Goal: Information Seeking & Learning: Check status

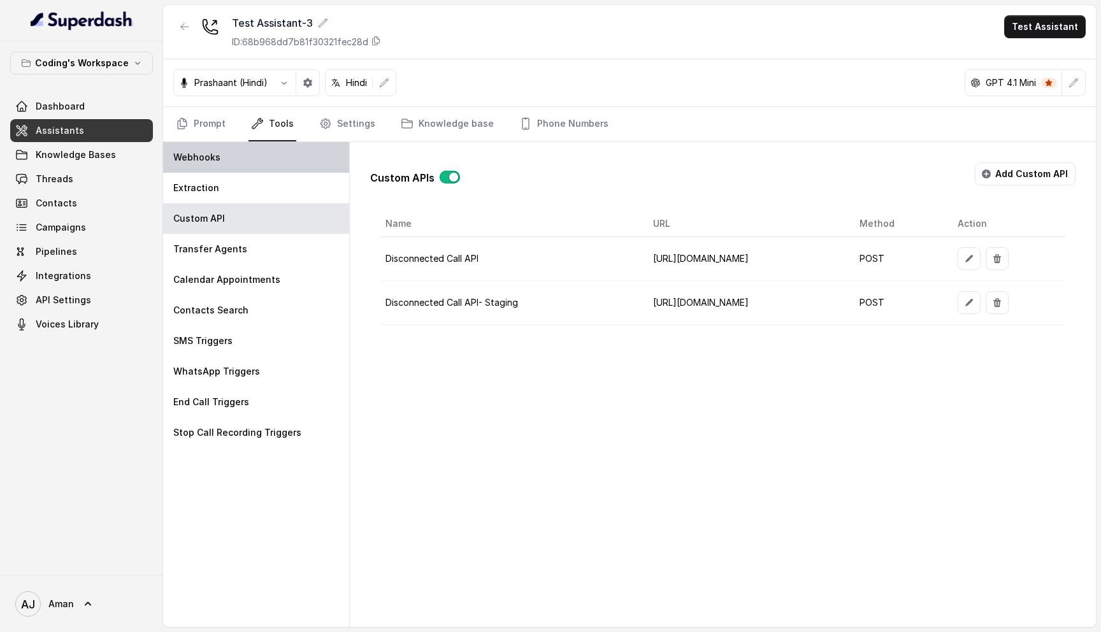
click at [232, 161] on div "Webhooks" at bounding box center [256, 157] width 186 height 31
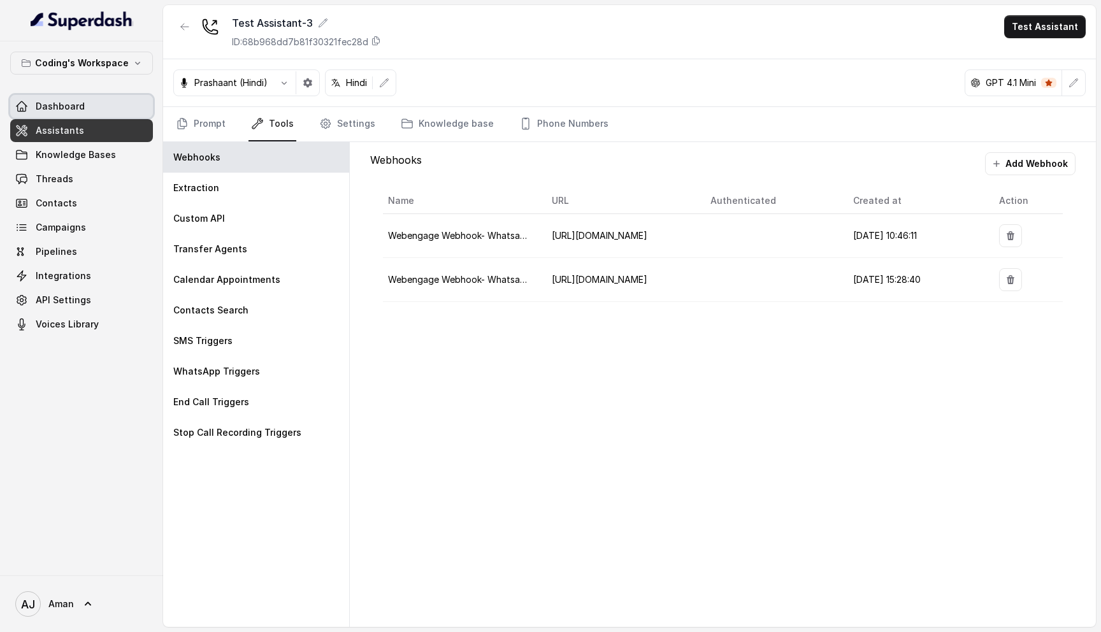
click at [54, 111] on span "Dashboard" at bounding box center [60, 106] width 49 height 13
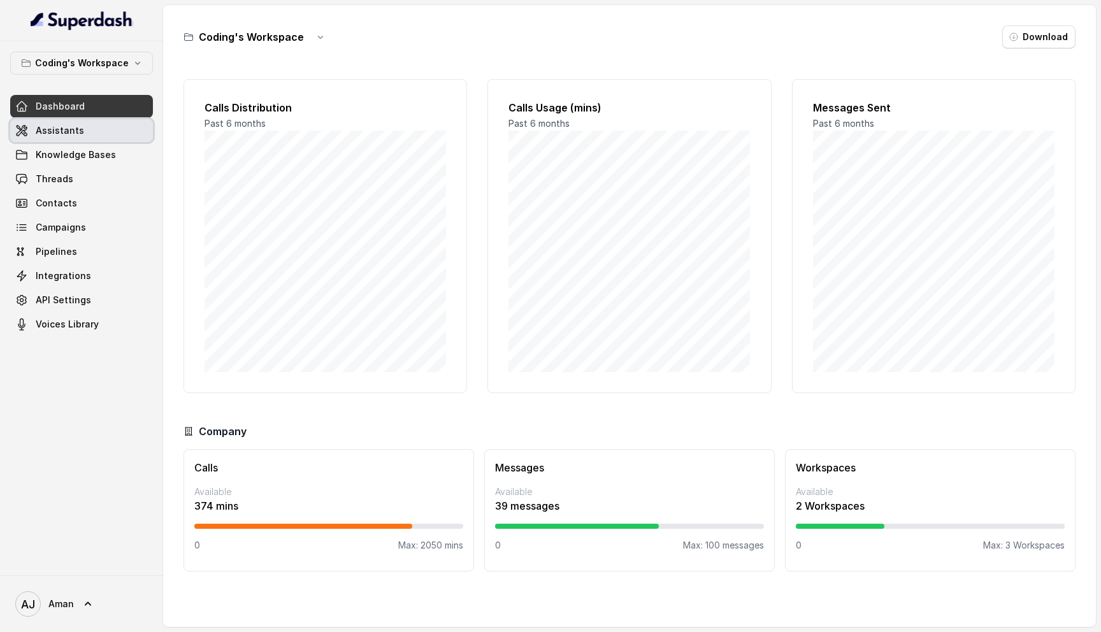
click at [64, 133] on span "Assistants" at bounding box center [60, 130] width 48 height 13
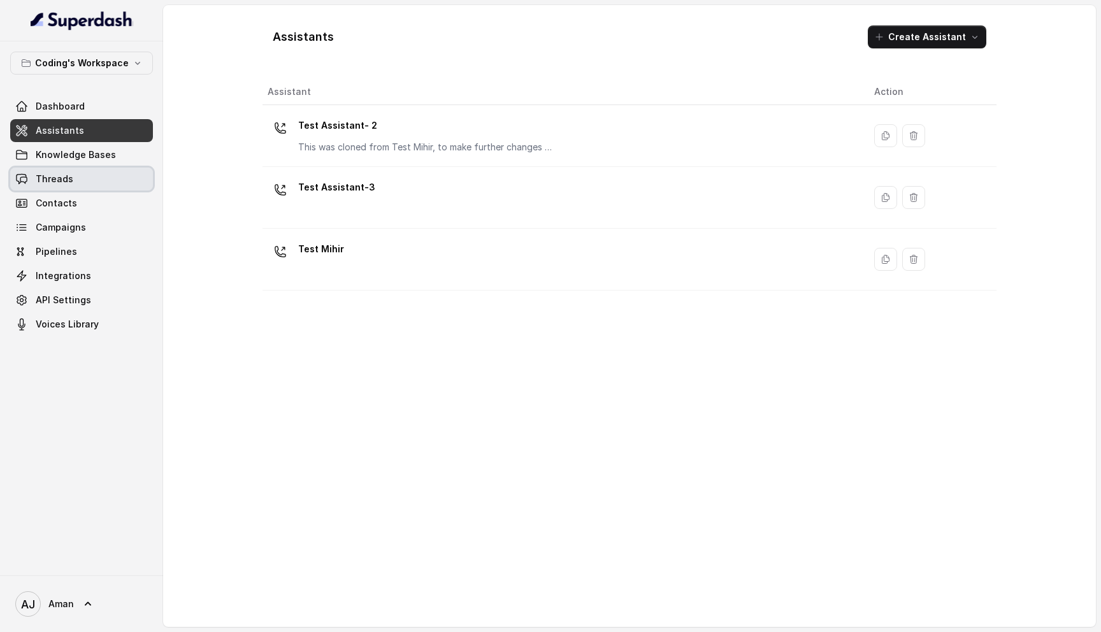
click at [61, 180] on span "Threads" at bounding box center [55, 179] width 38 height 13
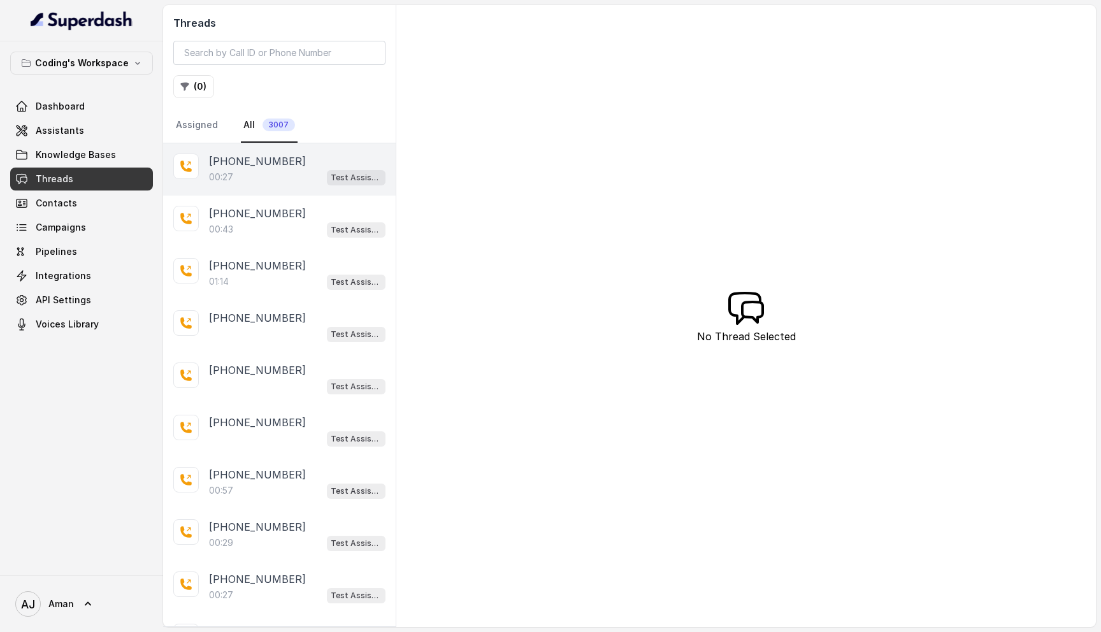
click at [304, 190] on div "+919953442721 00:27 Test Assistant-3" at bounding box center [279, 169] width 232 height 52
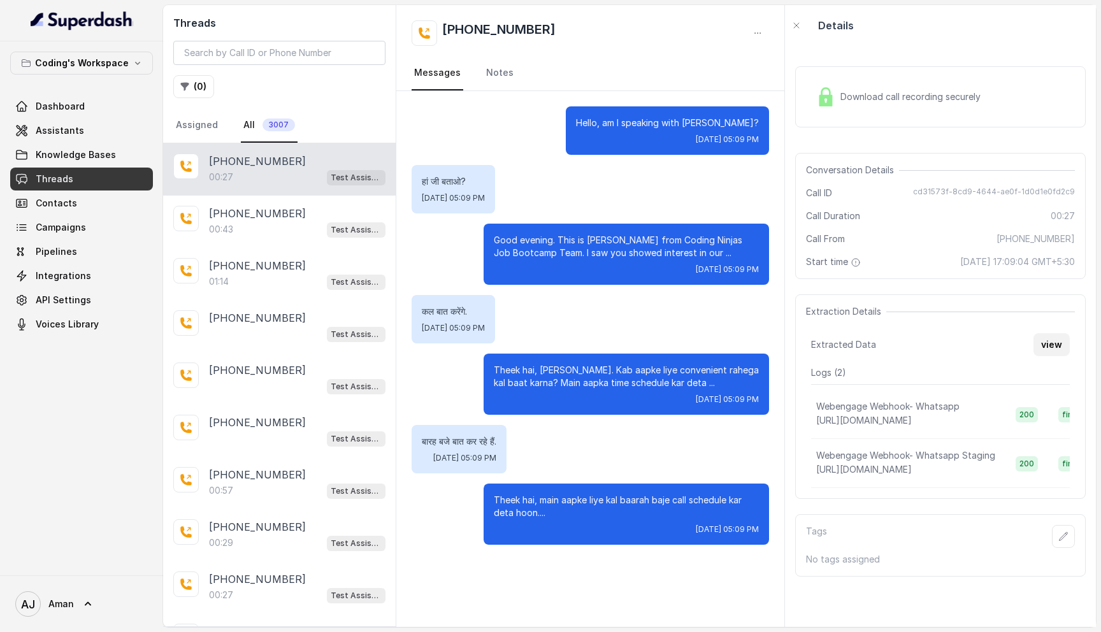
click at [1044, 341] on button "view" at bounding box center [1051, 344] width 36 height 23
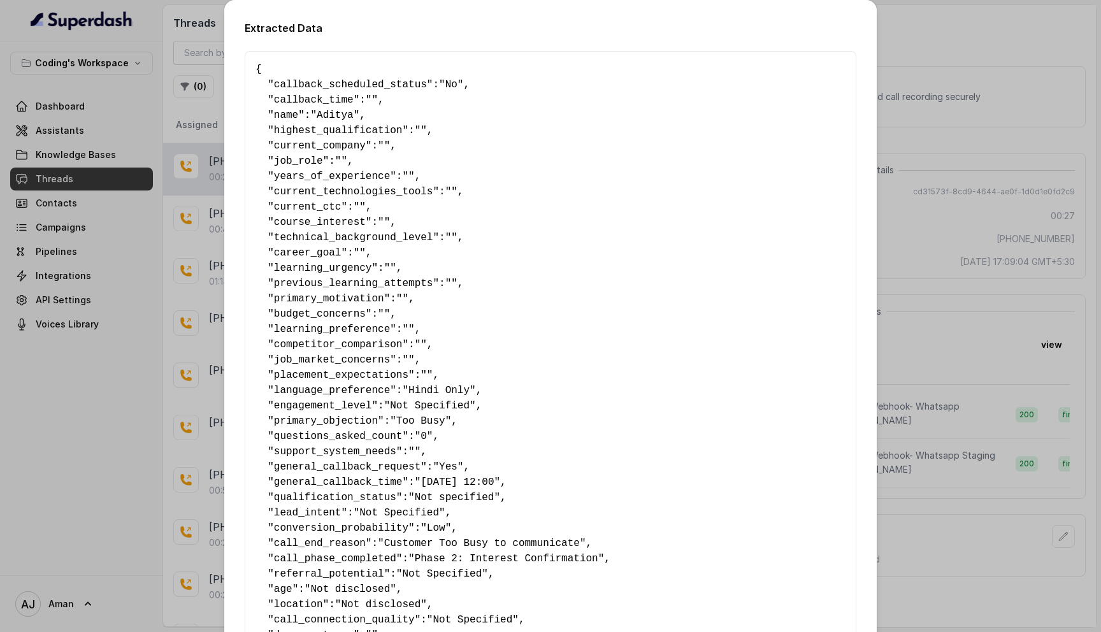
scroll to position [585, 0]
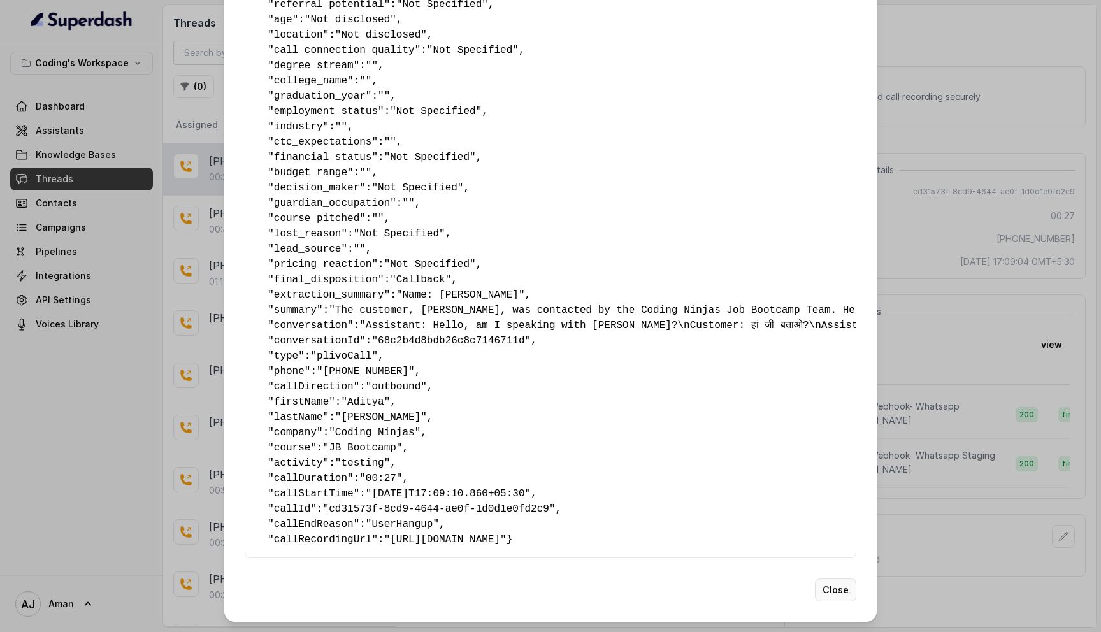
click at [830, 599] on button "Close" at bounding box center [835, 589] width 41 height 23
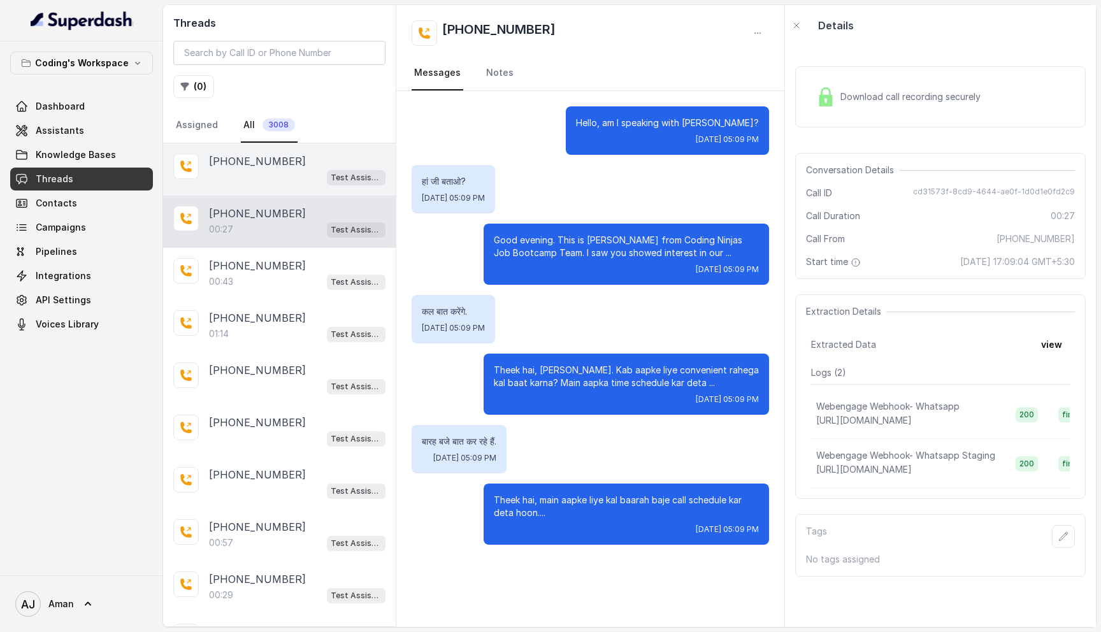
click at [275, 187] on div "+919953442721 Test Assistant-3" at bounding box center [279, 169] width 232 height 52
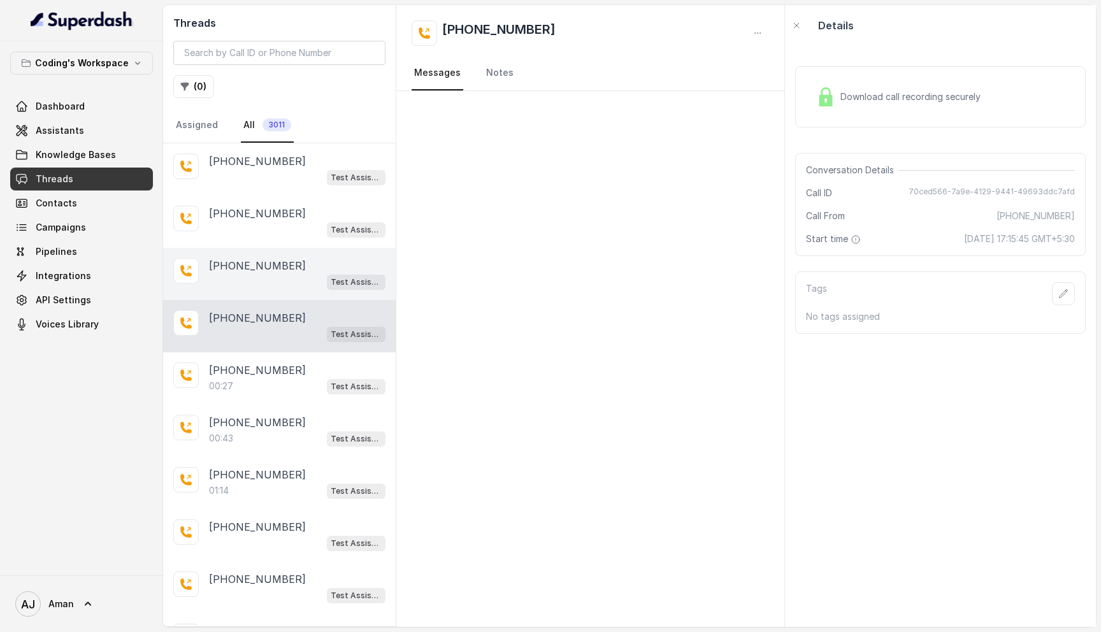
click at [272, 279] on div "Test Assistant-3" at bounding box center [297, 281] width 176 height 17
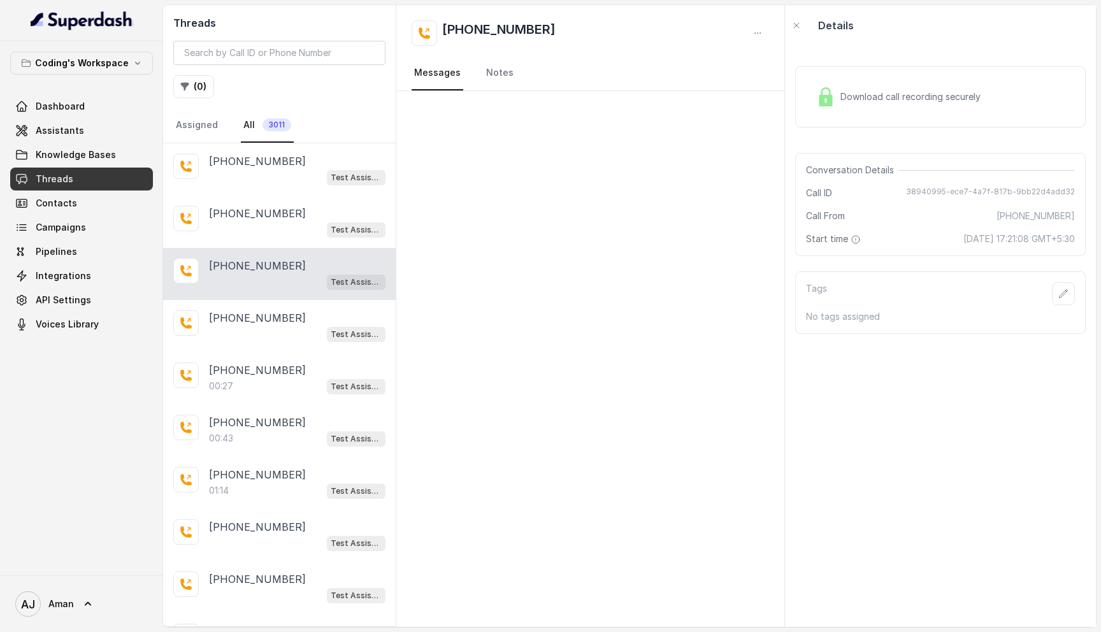
click at [265, 248] on div "+919953442721 Test Assistant-3" at bounding box center [279, 274] width 232 height 52
click at [262, 221] on div "Test Assistant-3" at bounding box center [297, 229] width 176 height 17
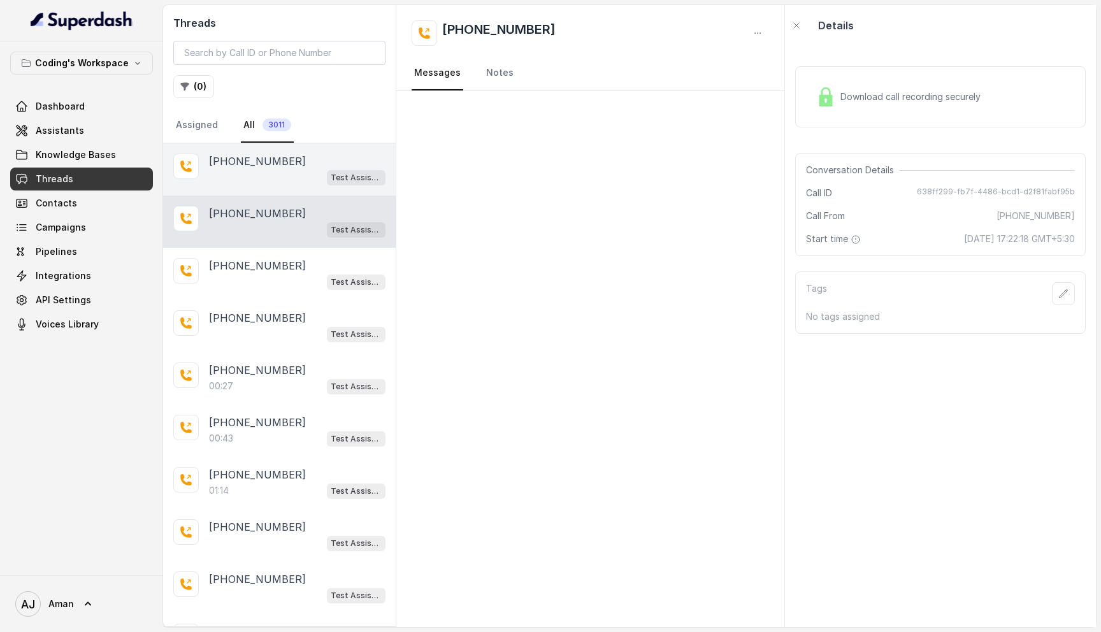
click at [262, 178] on div "Test Assistant-3" at bounding box center [297, 177] width 176 height 17
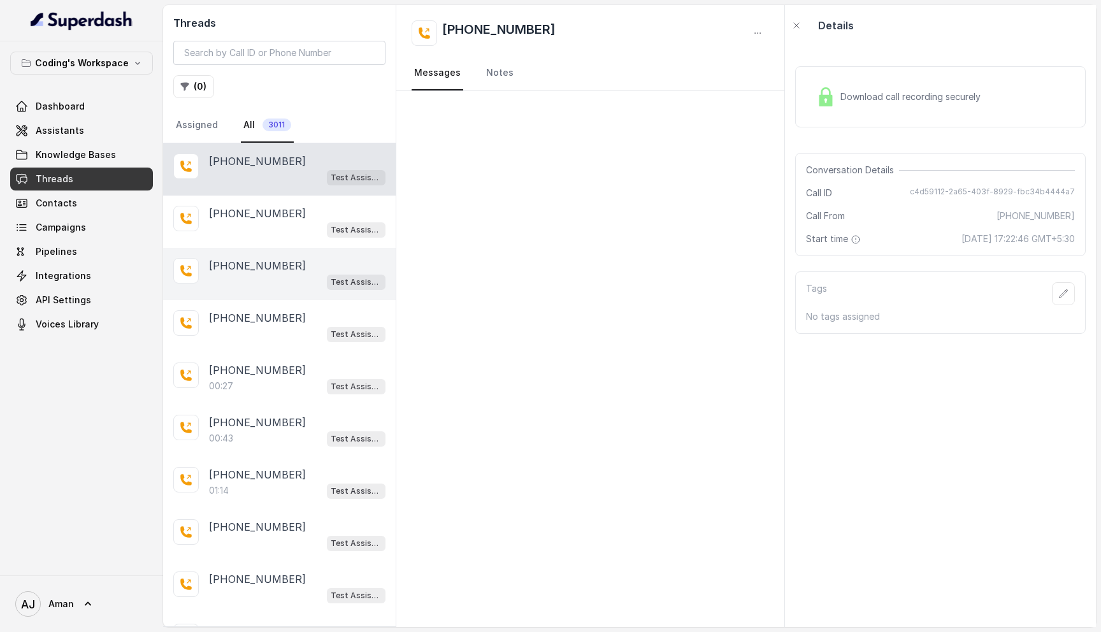
click at [253, 252] on div "[PHONE_NUMBER] Test Assistant-3" at bounding box center [279, 274] width 232 height 52
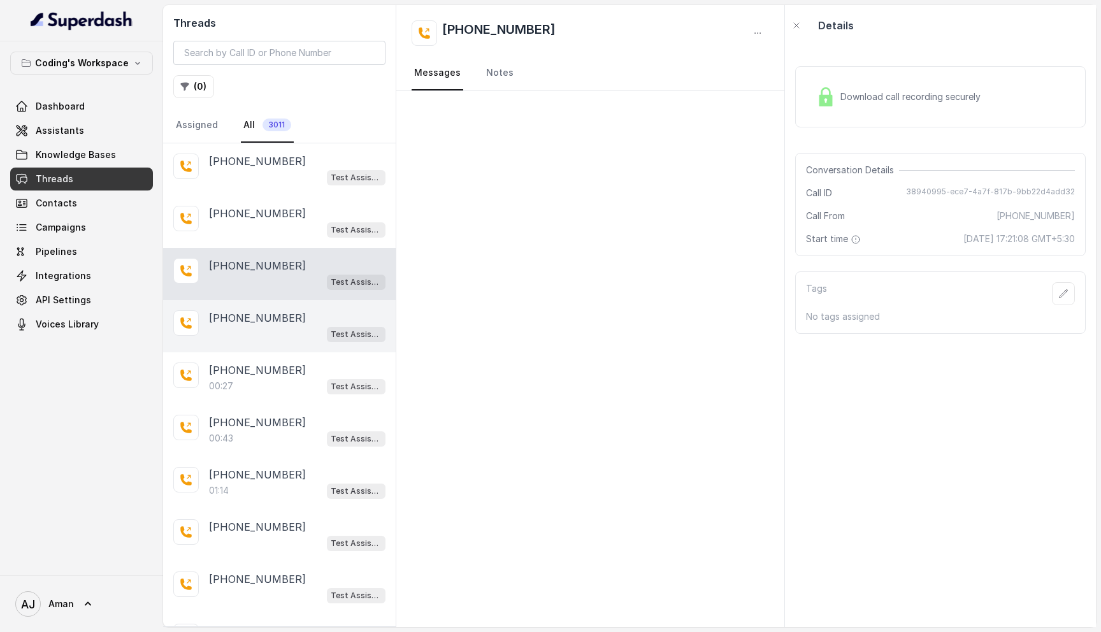
click at [278, 346] on div "[PHONE_NUMBER] Test Assistant-3" at bounding box center [279, 326] width 232 height 52
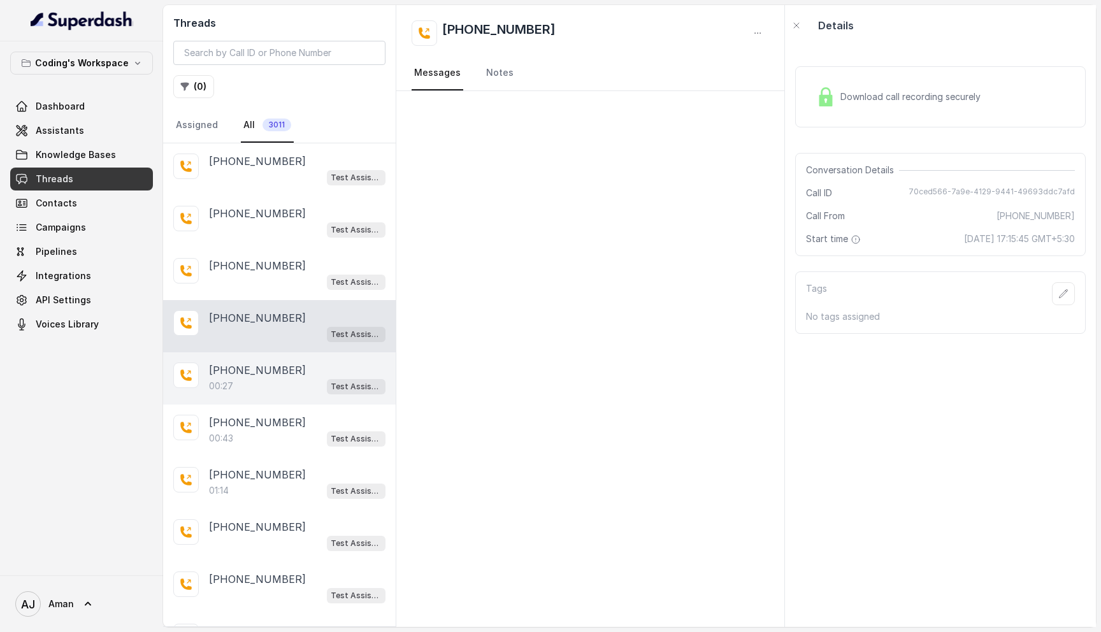
click at [247, 368] on p "[PHONE_NUMBER]" at bounding box center [257, 369] width 97 height 15
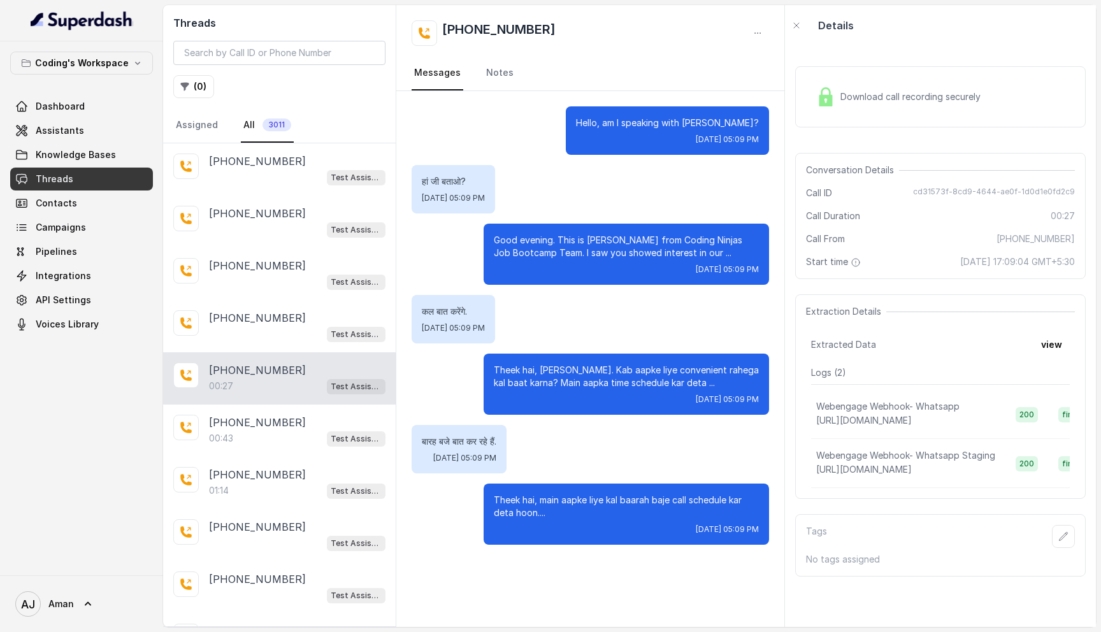
drag, startPoint x: 992, startPoint y: 262, endPoint x: 1026, endPoint y: 260, distance: 34.4
click at [1027, 260] on span "[DATE] 17:09:04 GMT+5:30" at bounding box center [1017, 261] width 115 height 13
click at [953, 289] on div "Download call recording securely Conversation Details Call ID cd31573f-8cd9-464…" at bounding box center [940, 336] width 311 height 581
drag, startPoint x: 991, startPoint y: 262, endPoint x: 1024, endPoint y: 262, distance: 33.1
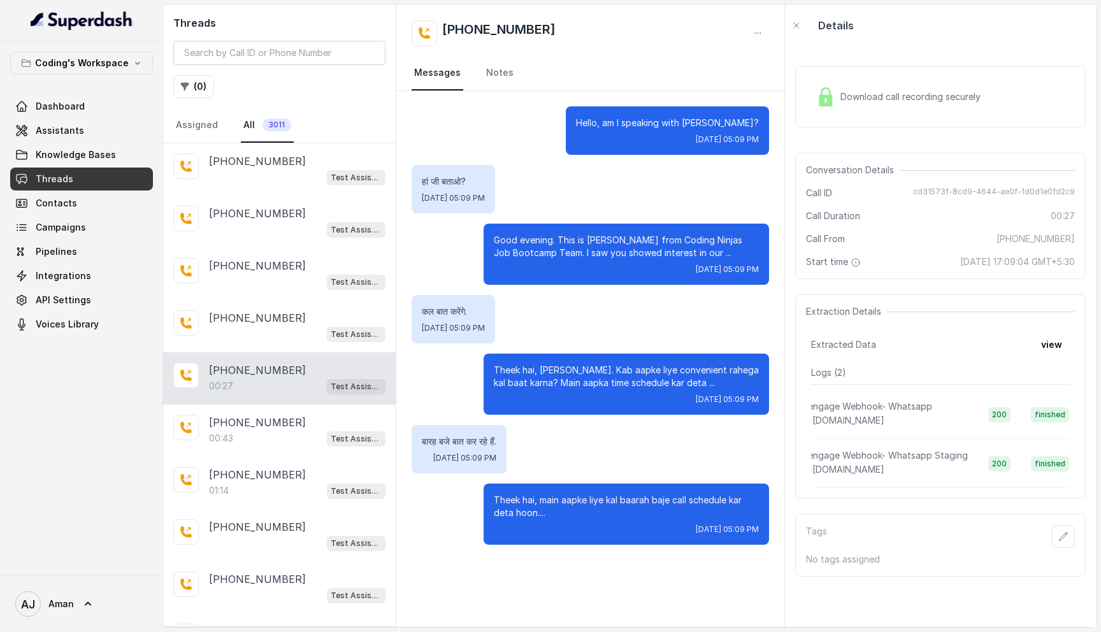
click at [1024, 262] on span "[DATE] 17:09:04 GMT+5:30" at bounding box center [1017, 261] width 115 height 13
click at [988, 271] on div "Conversation Details Call ID cd31573f-8cd9-4644-ae0f-1d0d1e0fd2c9 Call Duration…" at bounding box center [940, 216] width 290 height 126
drag, startPoint x: 993, startPoint y: 260, endPoint x: 1031, endPoint y: 258, distance: 37.6
click at [1031, 258] on span "[DATE] 17:09:04 GMT+5:30" at bounding box center [1017, 261] width 115 height 13
drag, startPoint x: 1028, startPoint y: 258, endPoint x: 988, endPoint y: 257, distance: 40.1
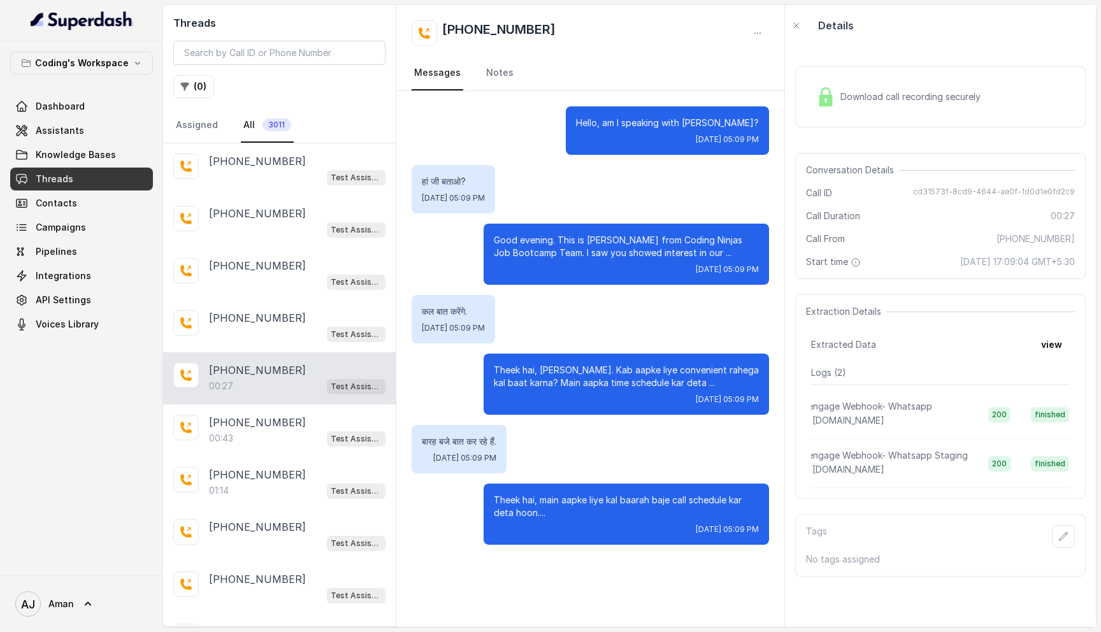
click at [988, 257] on span "11 September 2025 at 17:09:04 GMT+5:30" at bounding box center [1017, 261] width 115 height 13
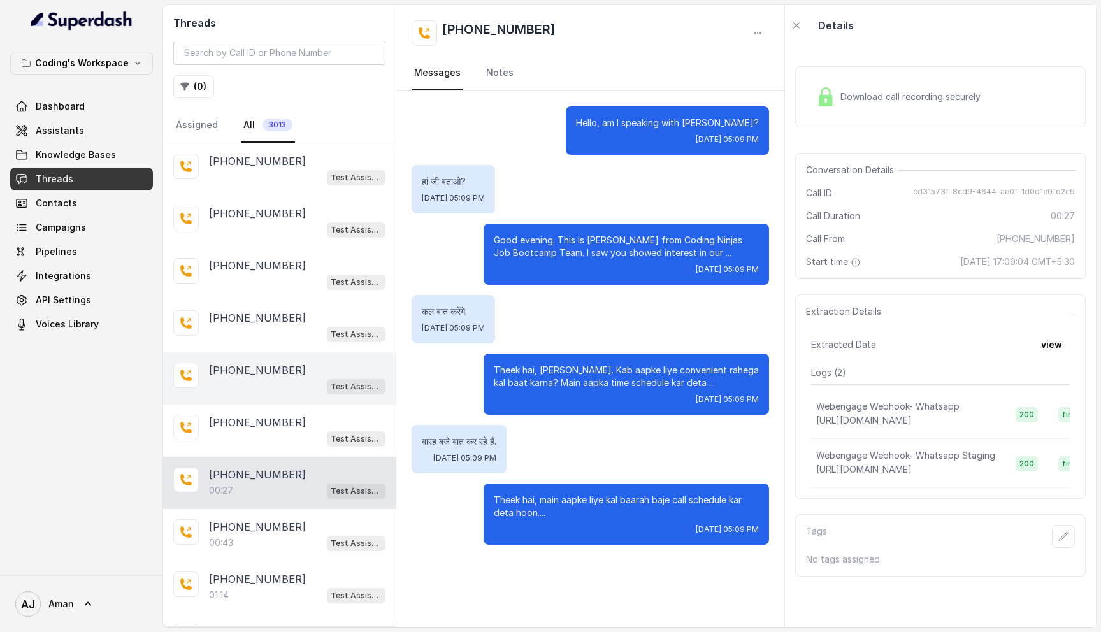
click at [248, 396] on div "[PHONE_NUMBER] Test Assistant-3" at bounding box center [279, 378] width 232 height 52
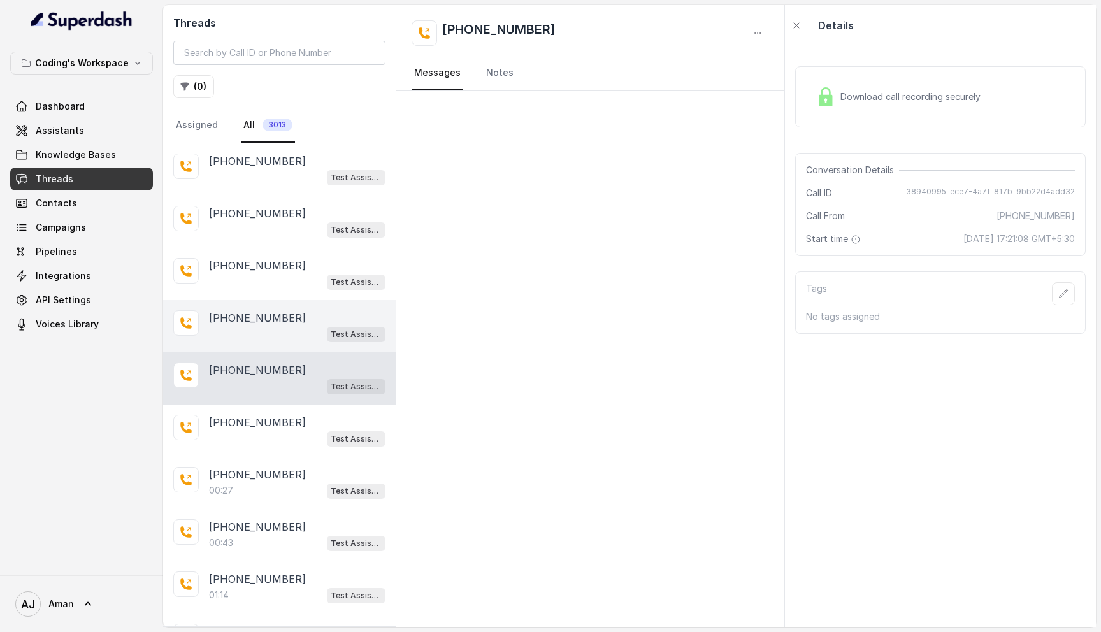
click at [254, 331] on div "Test Assistant-3" at bounding box center [297, 333] width 176 height 17
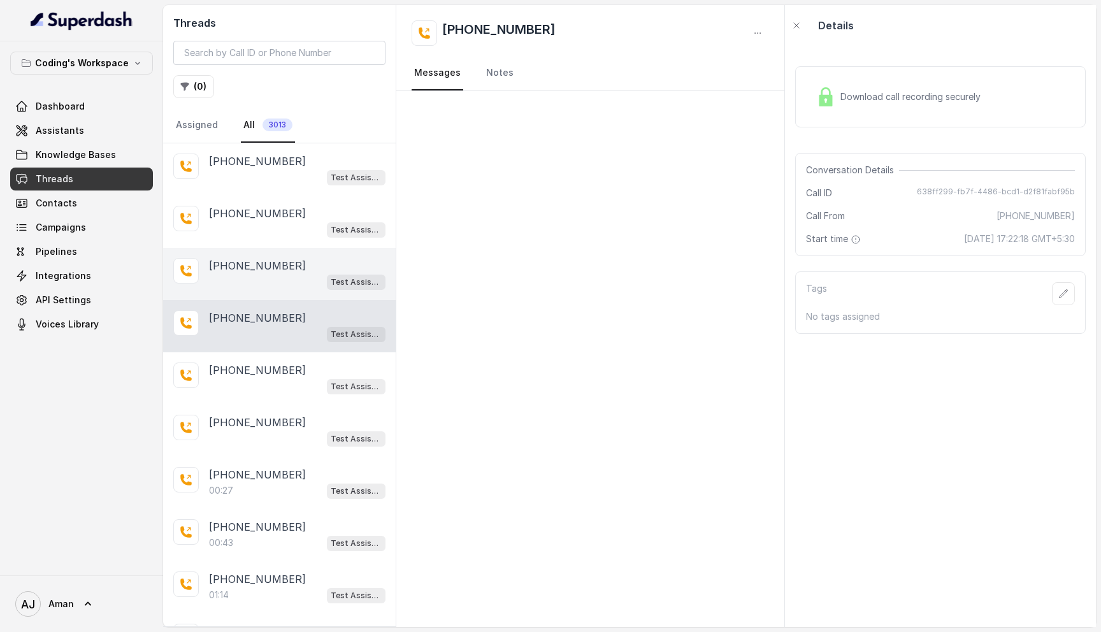
click at [259, 264] on p "[PHONE_NUMBER]" at bounding box center [257, 265] width 97 height 15
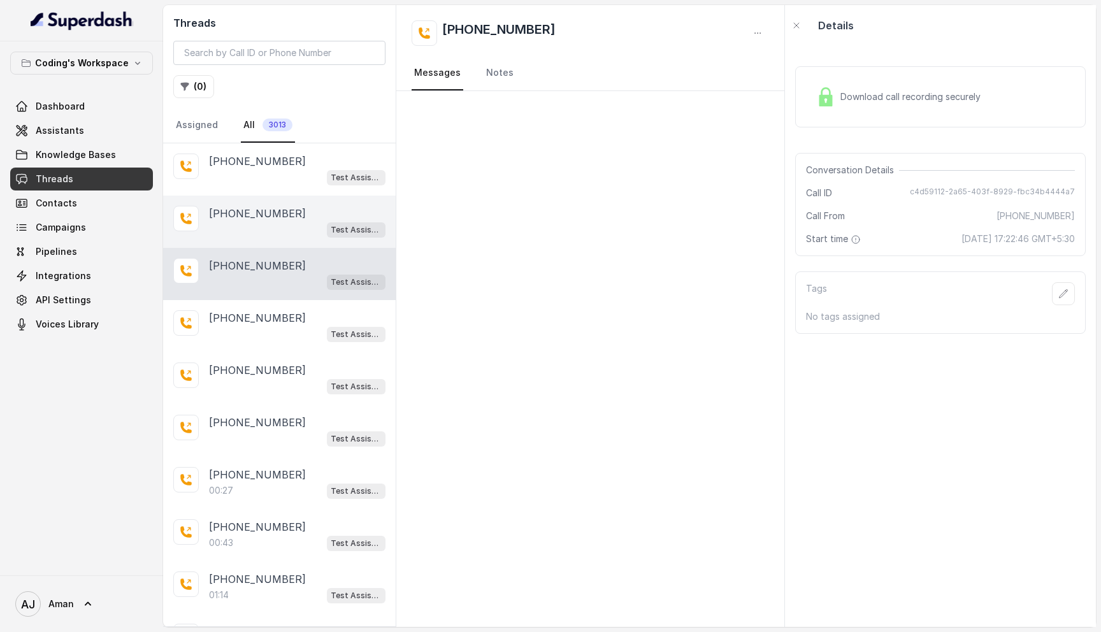
click at [263, 222] on div "Test Assistant-3" at bounding box center [297, 229] width 176 height 17
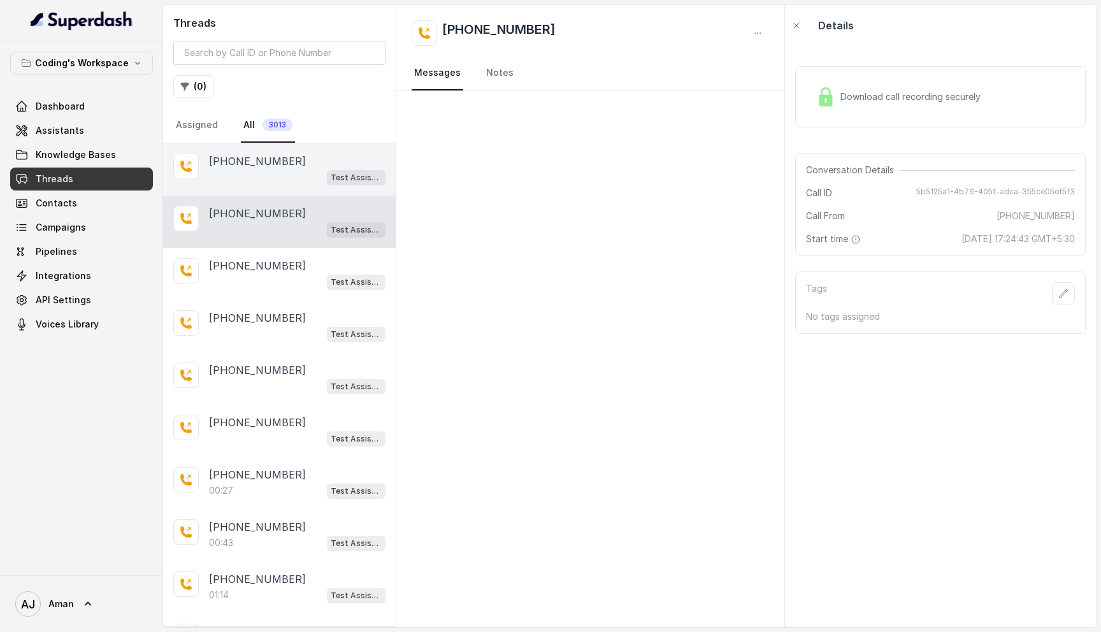
click at [264, 164] on p "[PHONE_NUMBER]" at bounding box center [257, 161] width 97 height 15
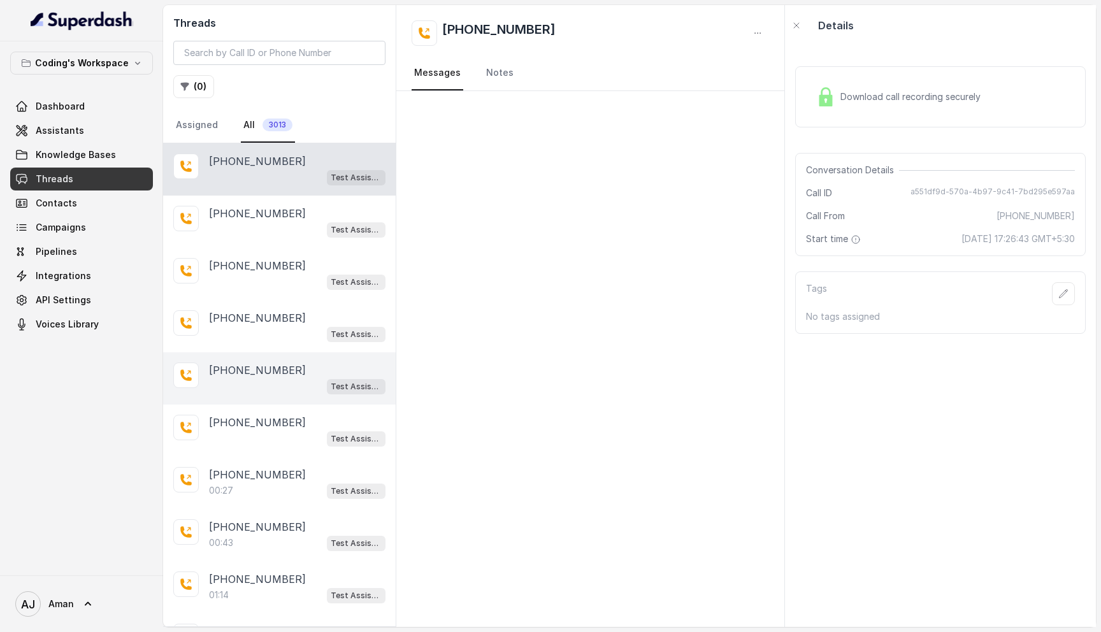
click at [267, 357] on div "+919953442721 Test Assistant-3" at bounding box center [279, 378] width 232 height 52
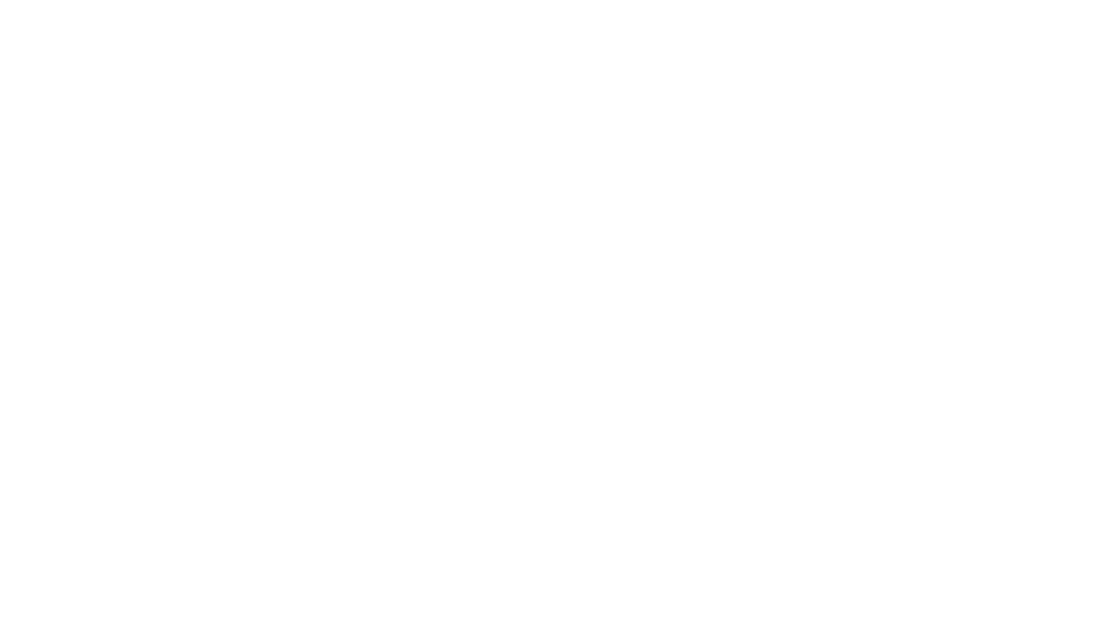
click at [345, 0] on html at bounding box center [550, 0] width 1101 height 0
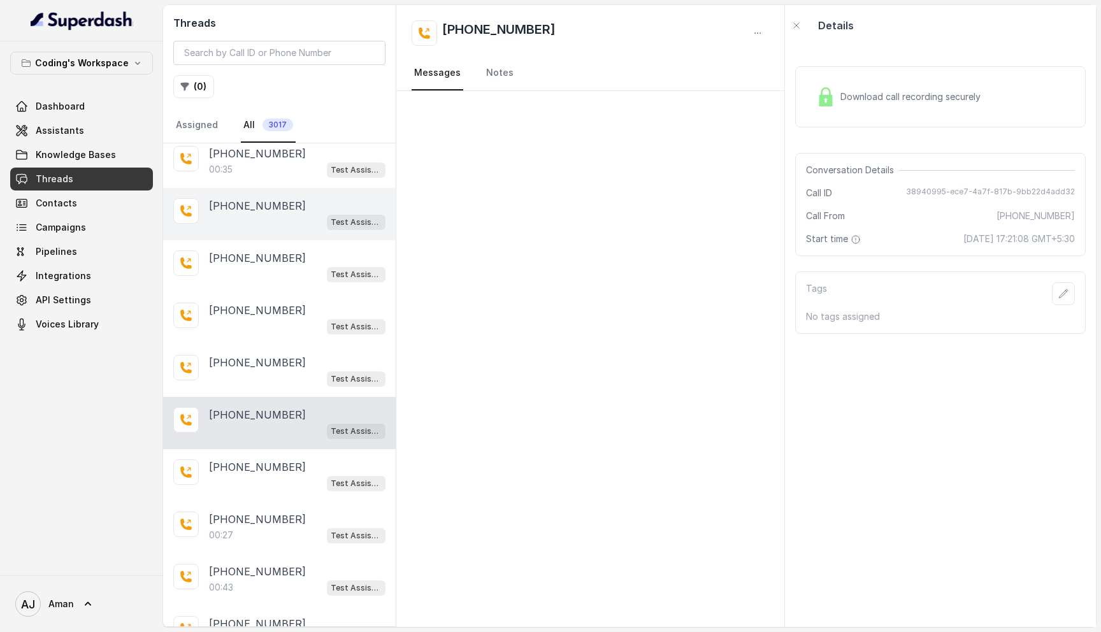
scroll to position [166, 0]
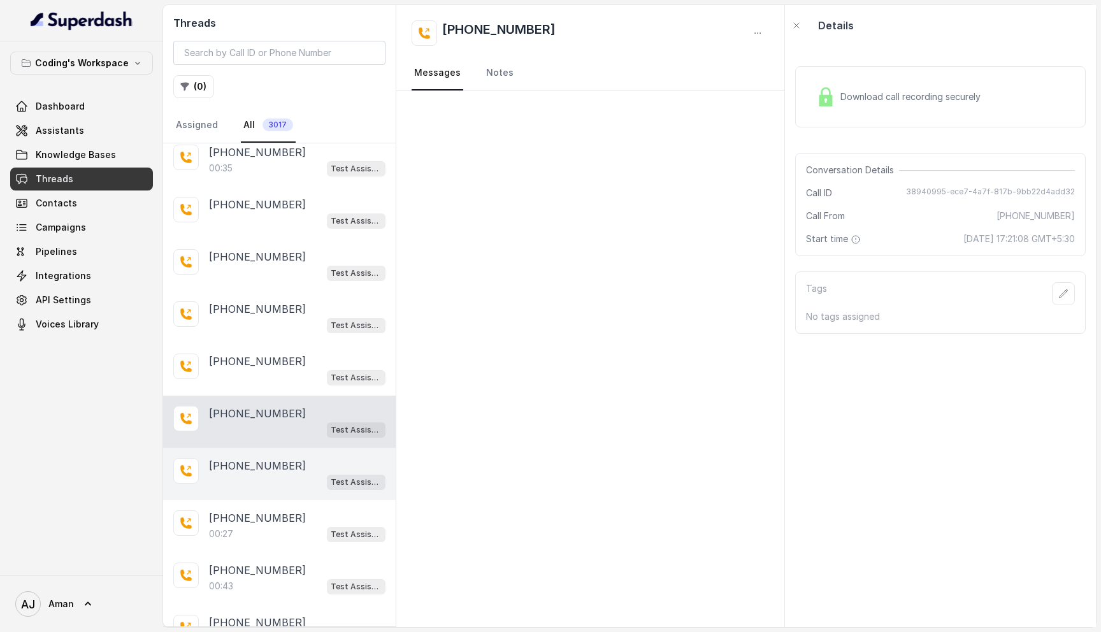
click at [244, 473] on div "Test Assistant-3" at bounding box center [297, 481] width 176 height 17
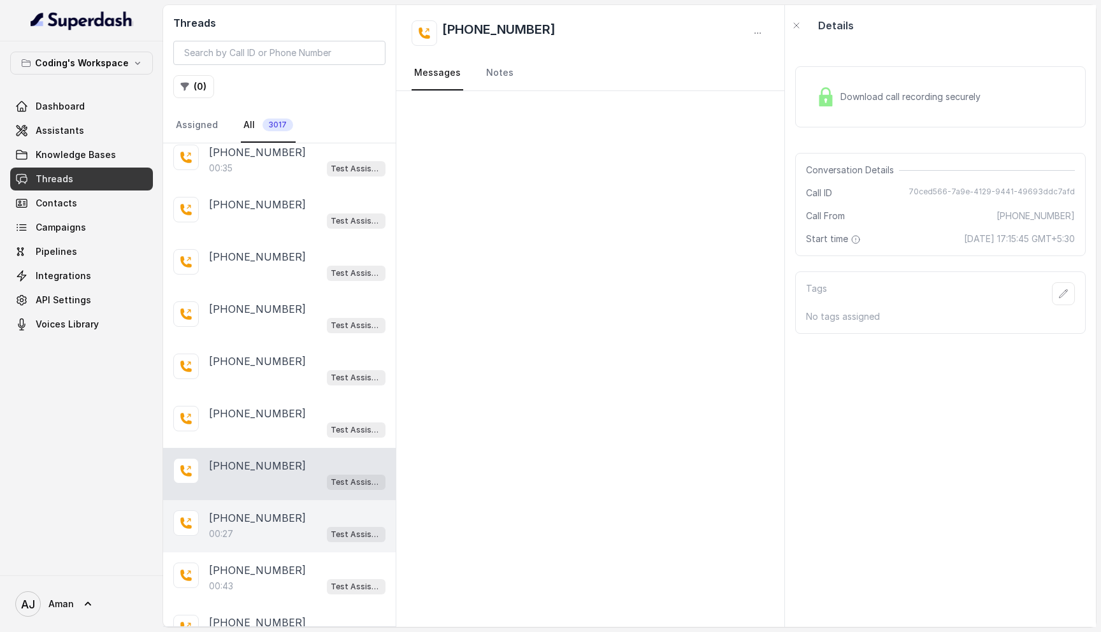
click at [250, 520] on p "[PHONE_NUMBER]" at bounding box center [257, 517] width 97 height 15
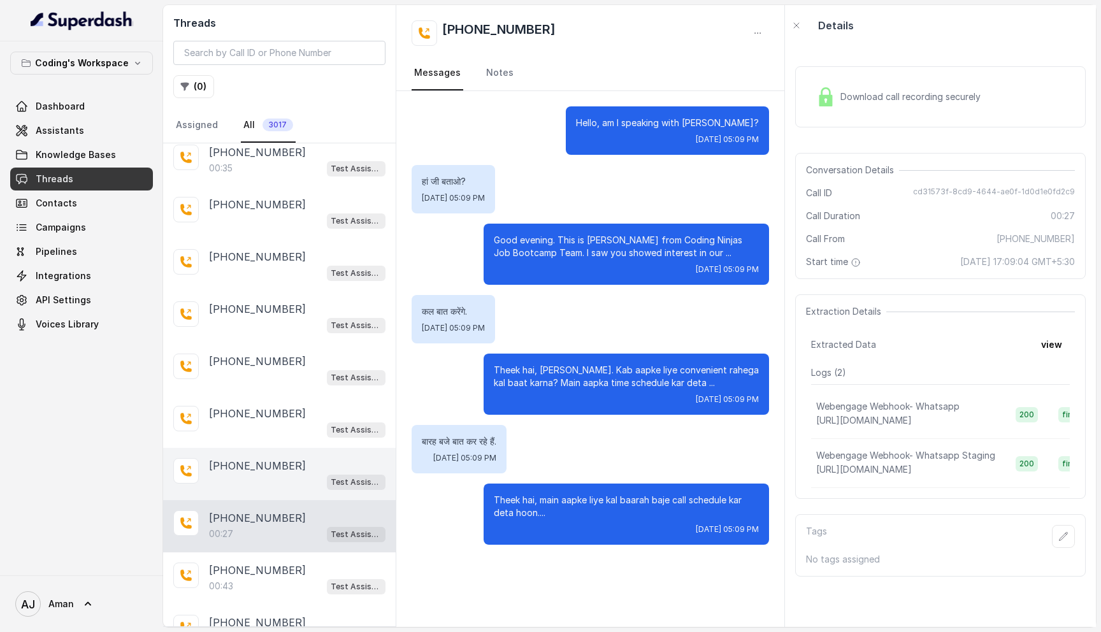
click at [260, 481] on div "Test Assistant-3" at bounding box center [297, 481] width 176 height 17
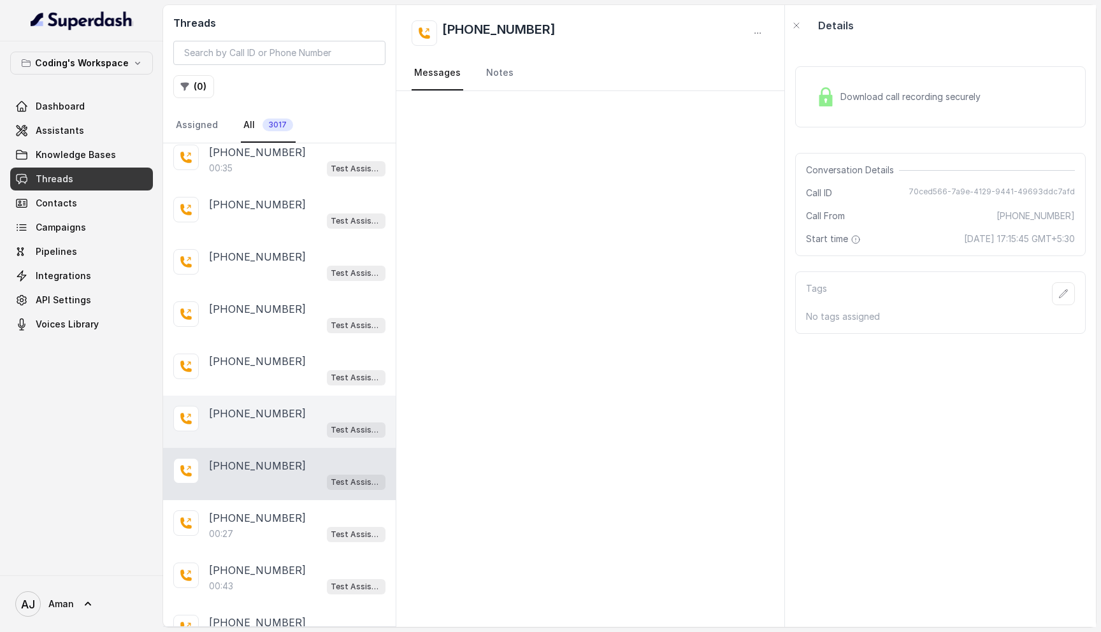
click at [269, 443] on div "+919953442721 Test Assistant-3" at bounding box center [279, 422] width 232 height 52
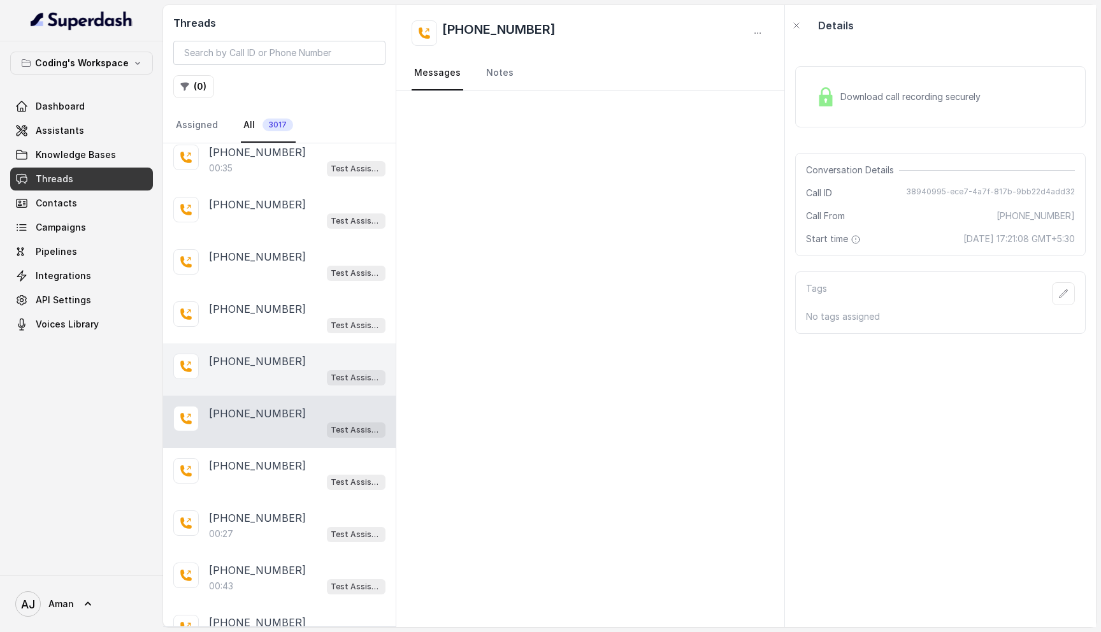
click at [276, 366] on p "[PHONE_NUMBER]" at bounding box center [257, 361] width 97 height 15
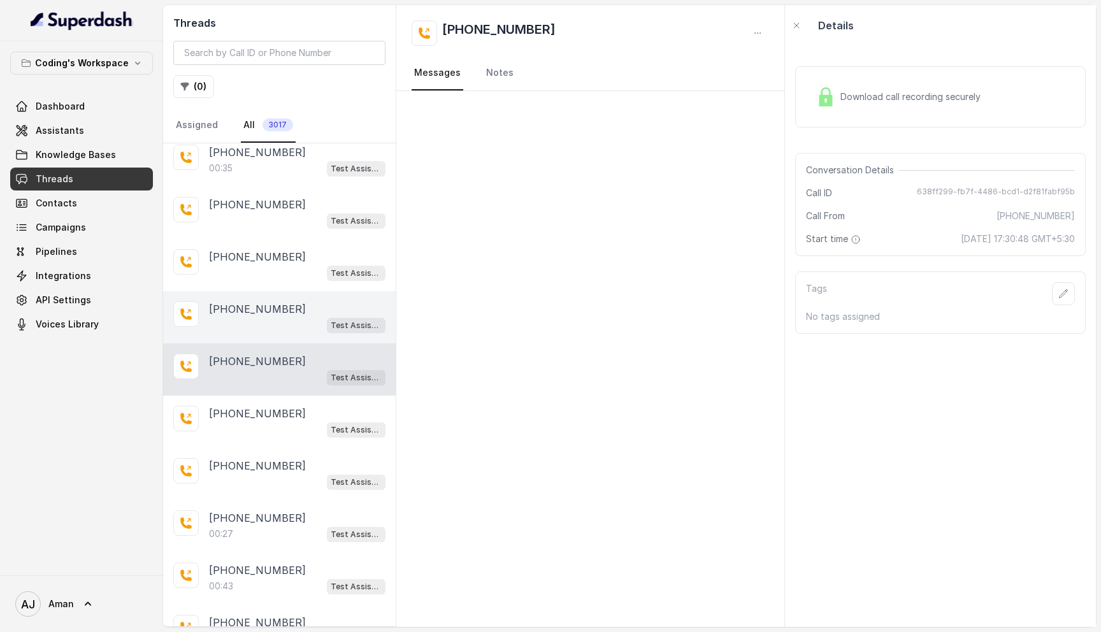
click at [277, 310] on p "[PHONE_NUMBER]" at bounding box center [257, 308] width 97 height 15
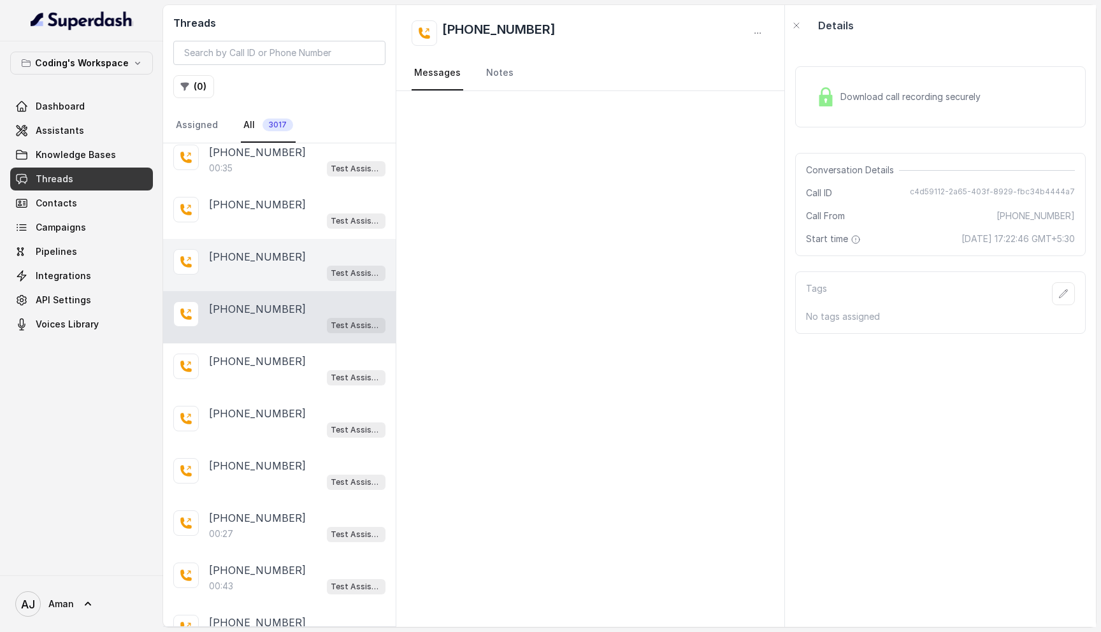
click at [280, 275] on div "Test Assistant-3" at bounding box center [297, 272] width 176 height 17
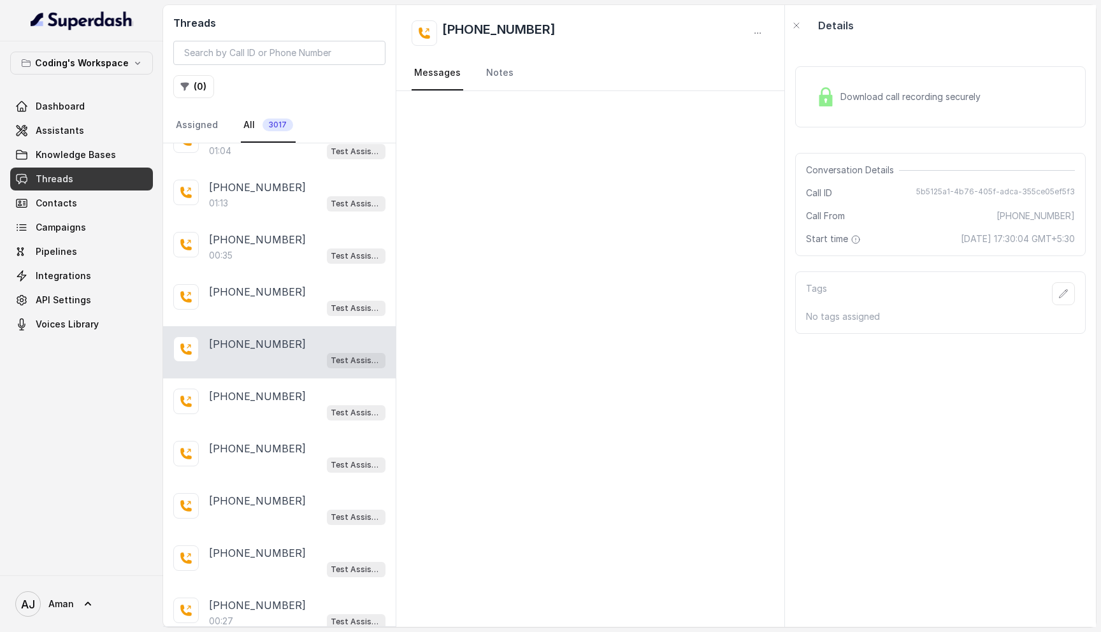
scroll to position [69, 0]
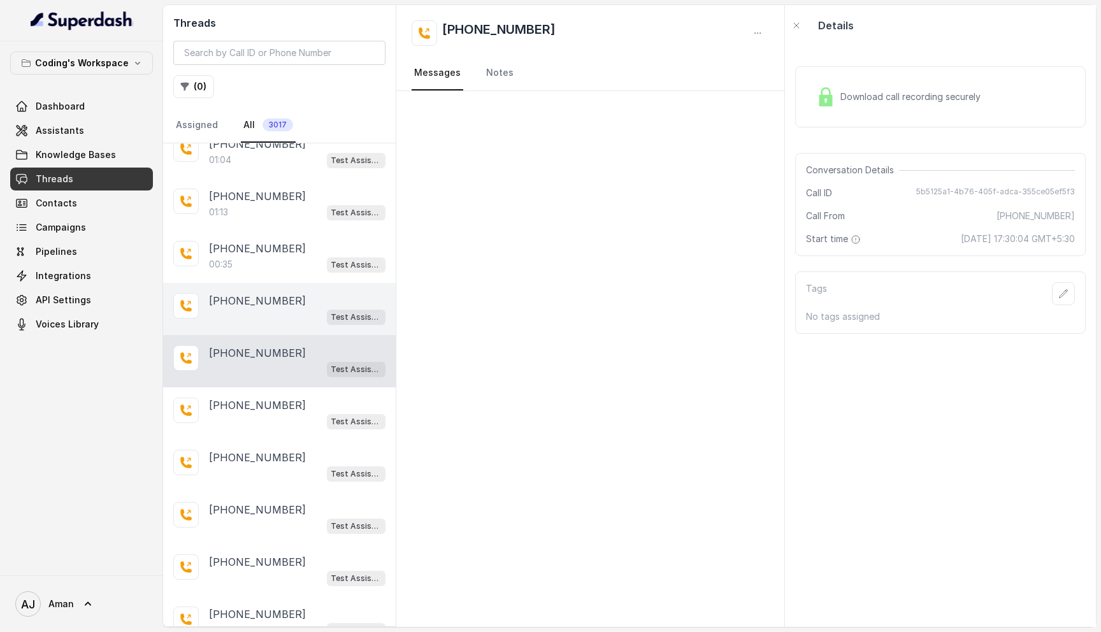
click at [271, 324] on div "+917627065585 Test Assistant-3" at bounding box center [279, 309] width 232 height 52
